Goal: Task Accomplishment & Management: Use online tool/utility

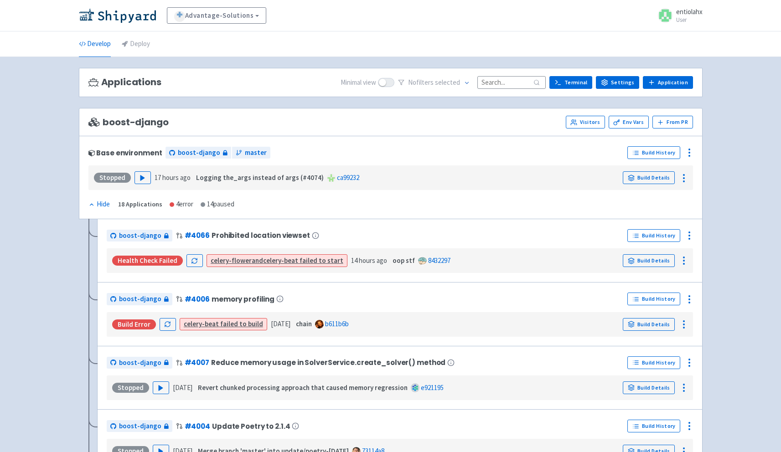
click at [512, 81] on input at bounding box center [511, 82] width 68 height 12
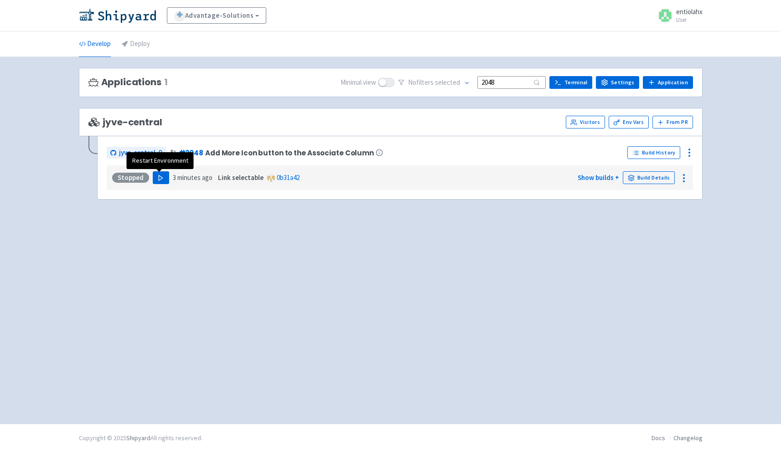
type input "2048"
click at [159, 178] on polygon "button" at bounding box center [161, 177] width 4 height 5
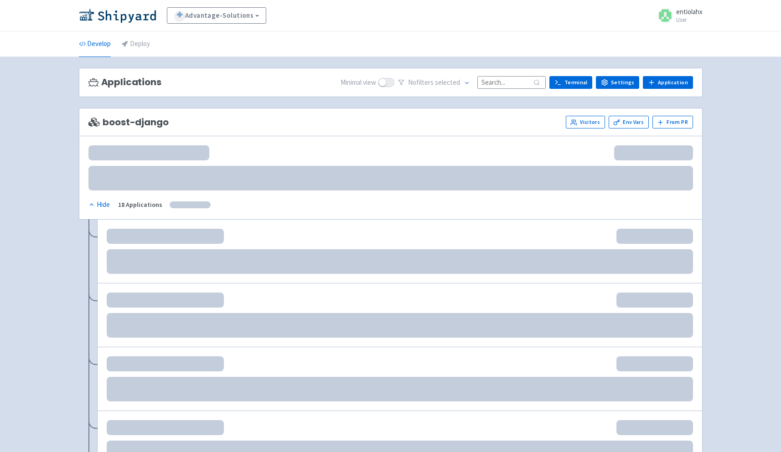
click at [499, 91] on div "Applications Minimal view No filter s selected Terminal Settings Application Te…" at bounding box center [390, 83] width 623 height 30
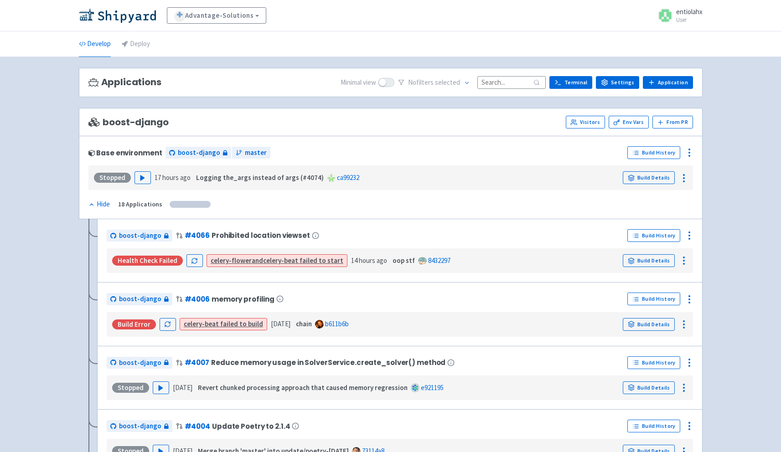
click at [499, 84] on input at bounding box center [511, 82] width 68 height 12
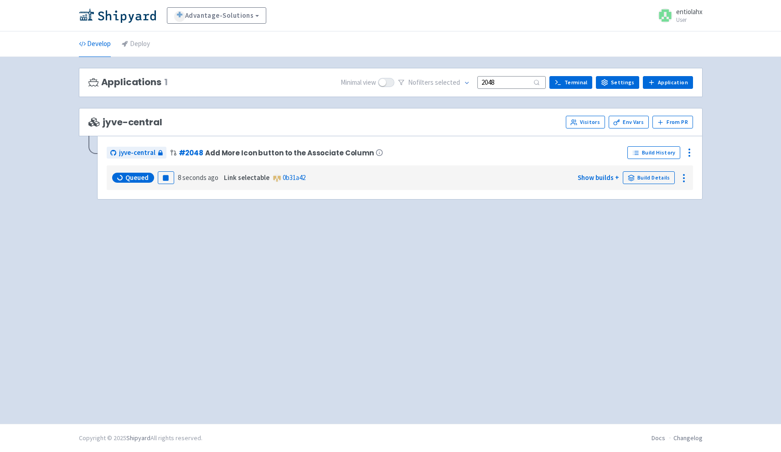
type input "2048"
